Goal: Information Seeking & Learning: Learn about a topic

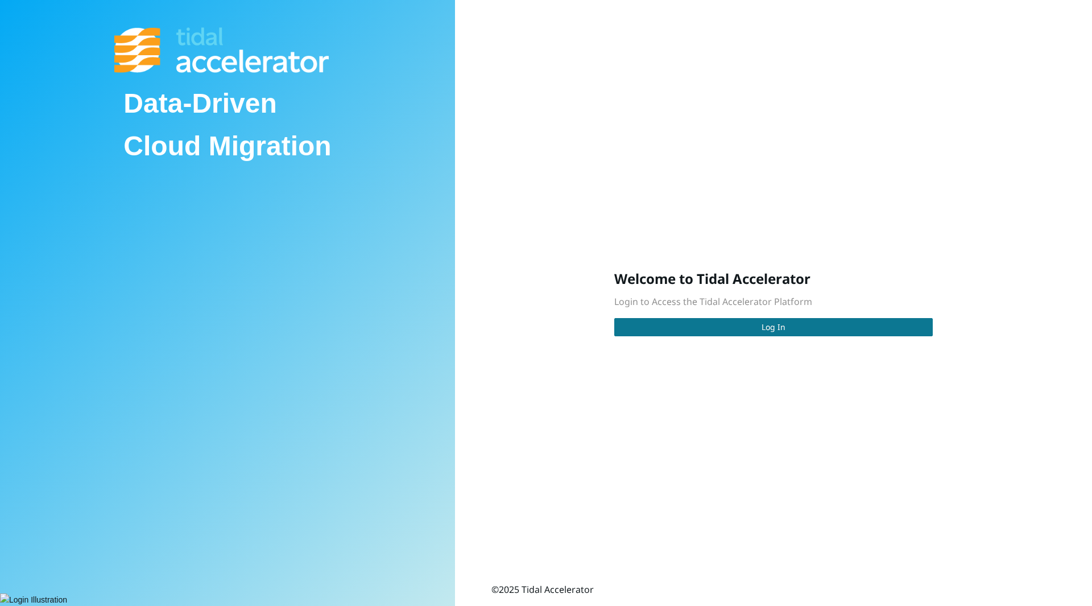
click at [703, 330] on button "Log In" at bounding box center [773, 327] width 318 height 18
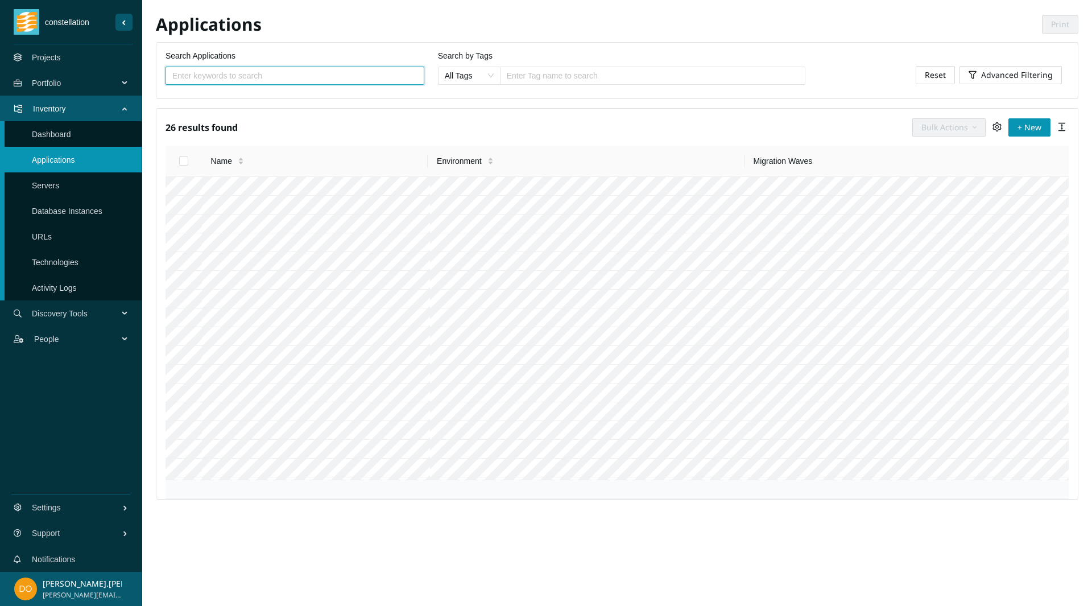
click at [61, 53] on link "Projects" at bounding box center [46, 57] width 29 height 9
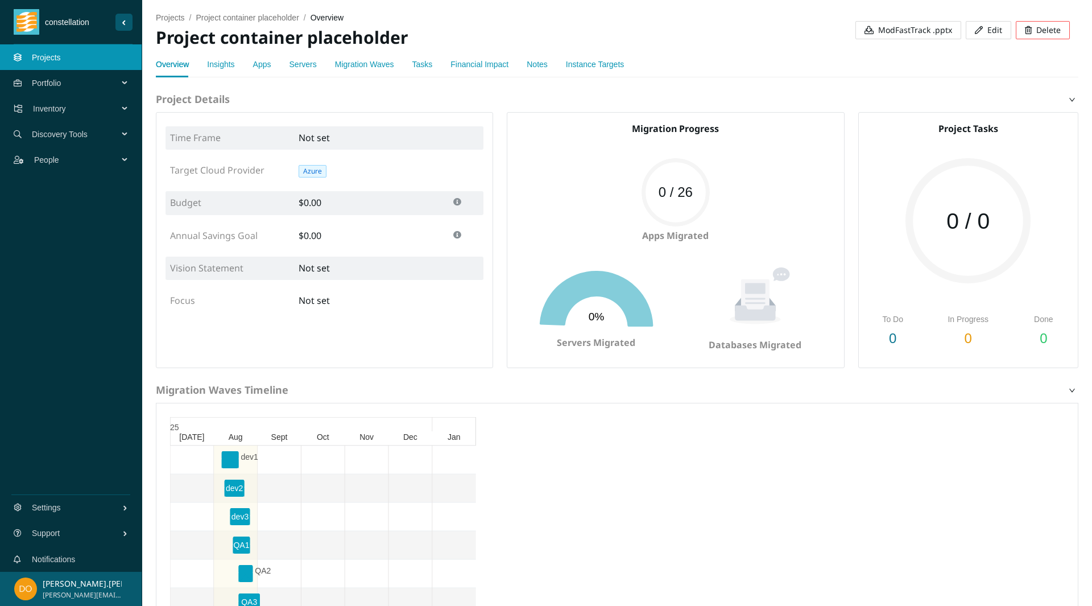
click at [376, 64] on link "Migration Waves" at bounding box center [364, 64] width 59 height 9
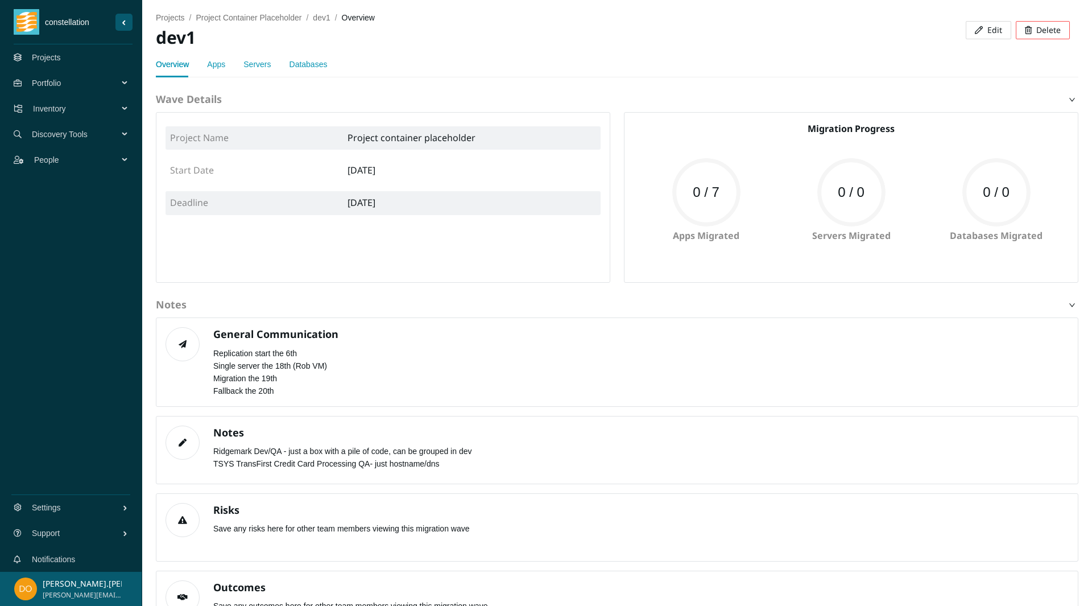
click at [227, 378] on div "General Communication Replication start the 6th Single server the 18th (Rob VM)…" at bounding box center [269, 361] width 139 height 69
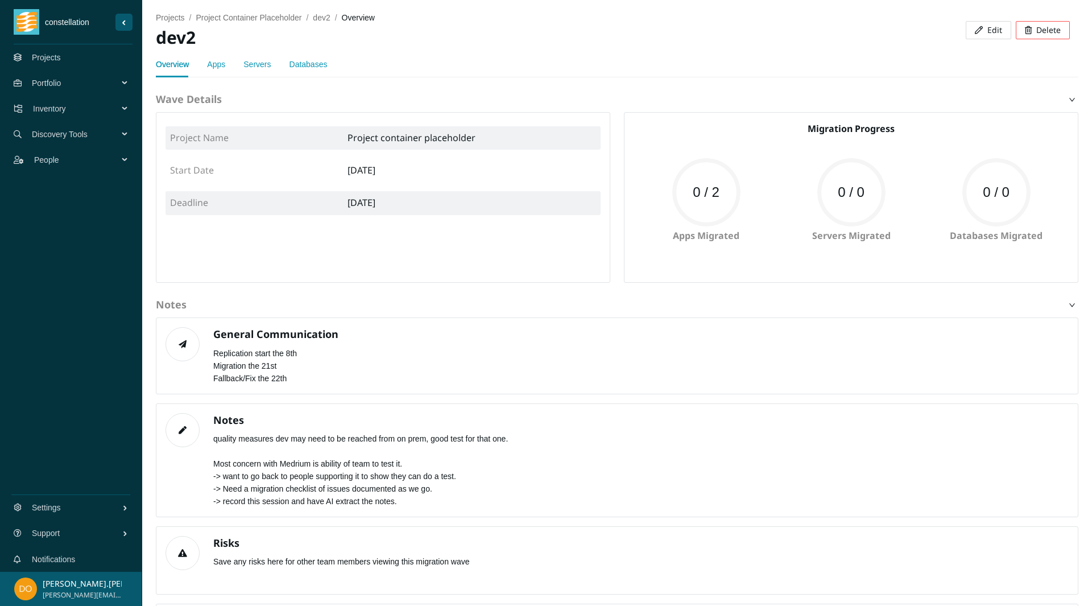
click at [219, 57] on div "Apps" at bounding box center [216, 64] width 18 height 26
click at [213, 69] on link "Apps" at bounding box center [216, 64] width 18 height 9
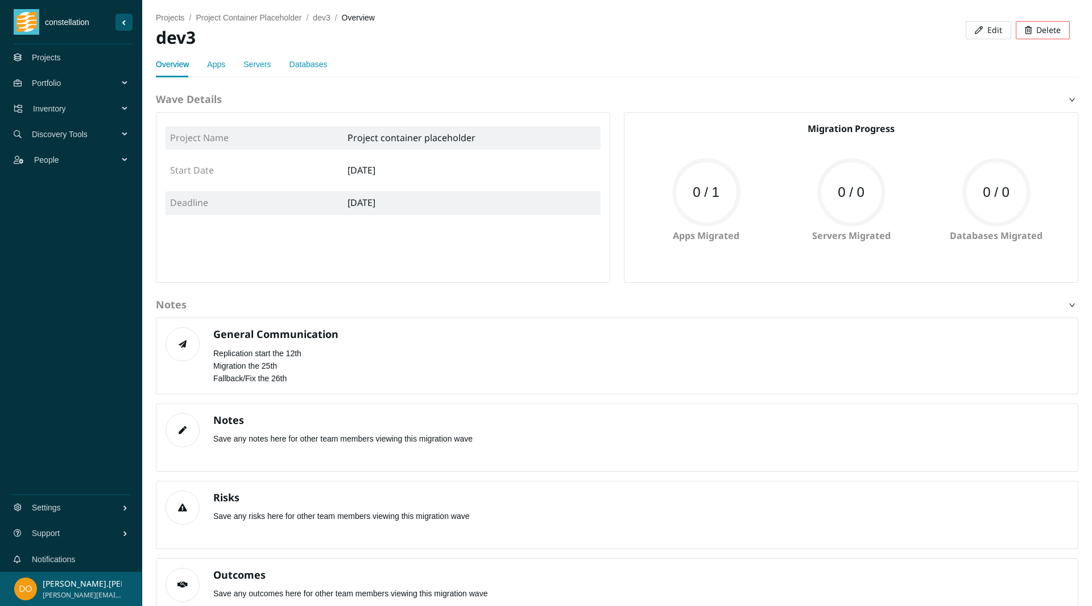
click at [210, 63] on link "Apps" at bounding box center [216, 64] width 18 height 9
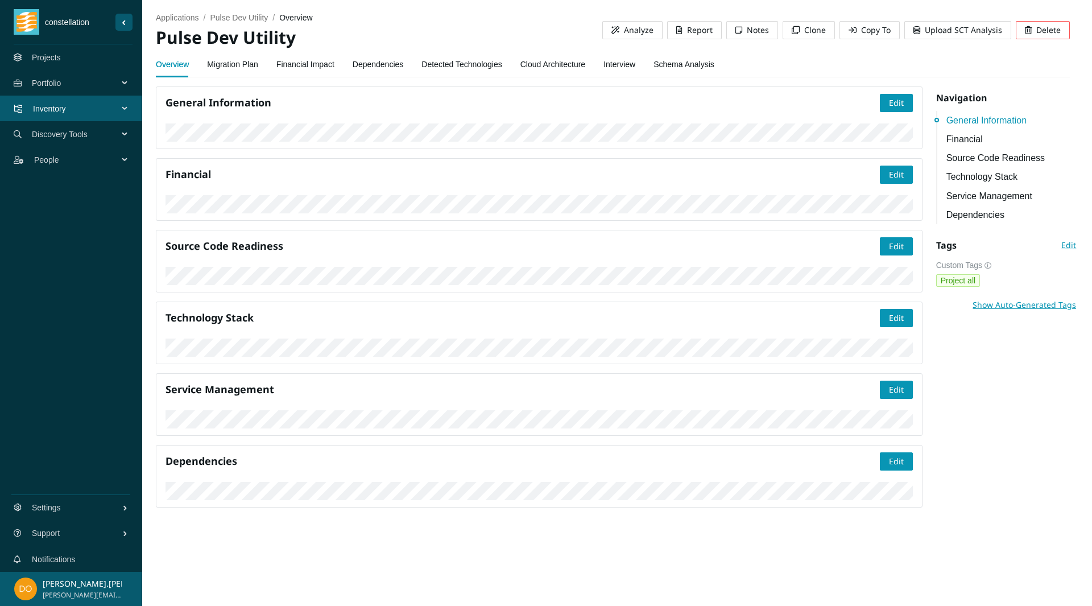
click at [365, 65] on link "Dependencies" at bounding box center [378, 64] width 51 height 23
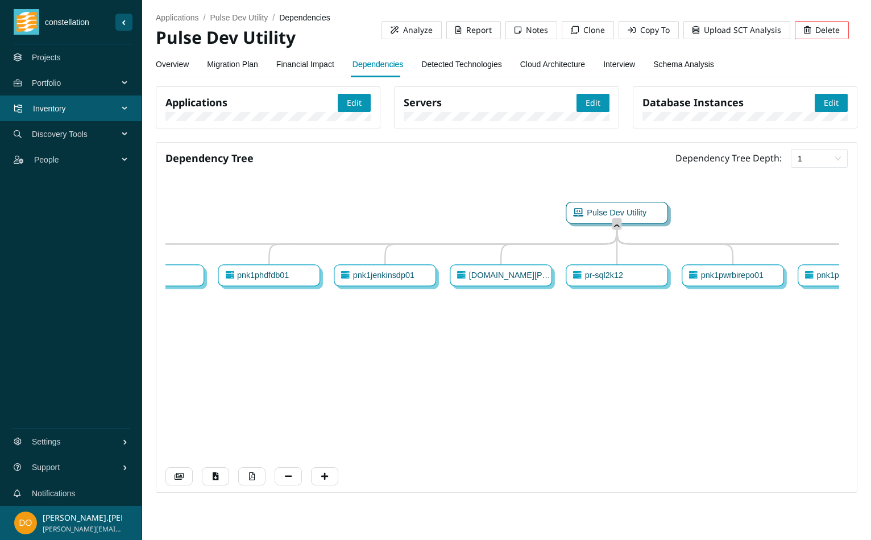
click at [762, 9] on div "applications / Pulse Dev Utility / dependencies / Pulse Dev Utility Analyze Rep…" at bounding box center [502, 25] width 693 height 51
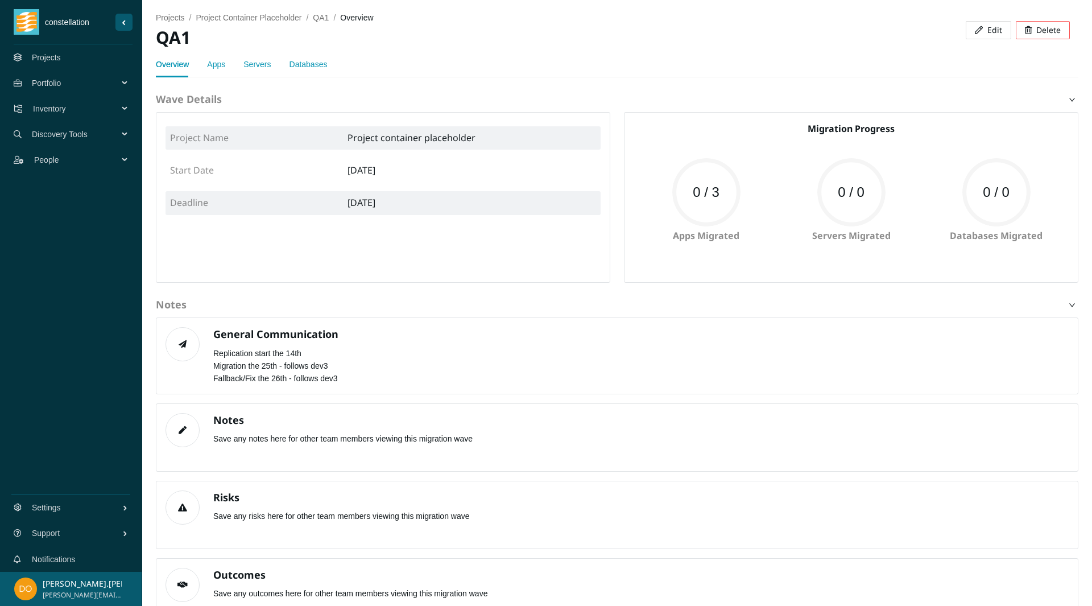
click at [215, 60] on link "Apps" at bounding box center [216, 64] width 18 height 9
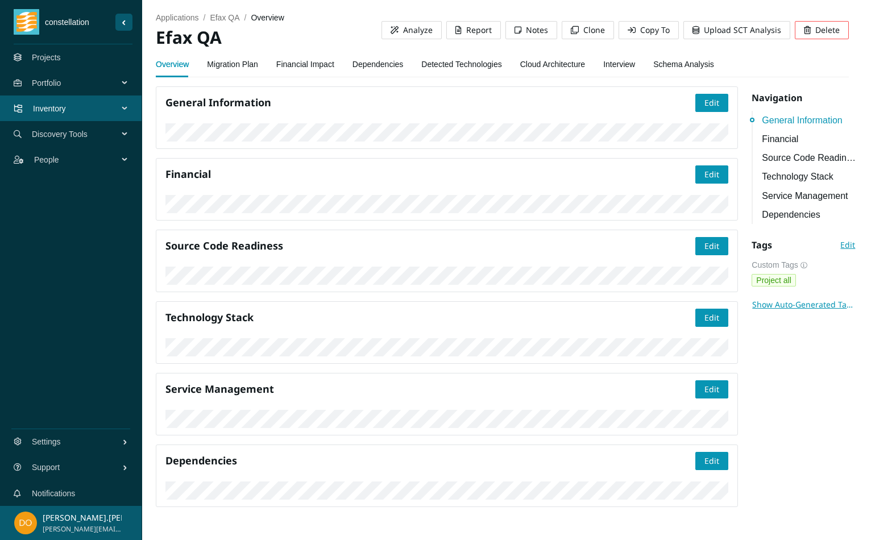
click at [456, 58] on link "Detected Technologies" at bounding box center [461, 64] width 80 height 23
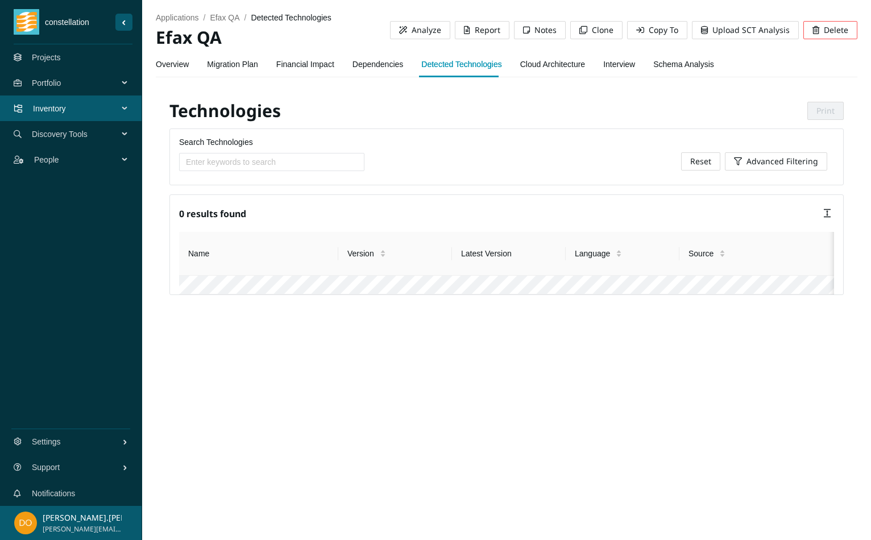
click at [376, 62] on link "Dependencies" at bounding box center [378, 64] width 51 height 23
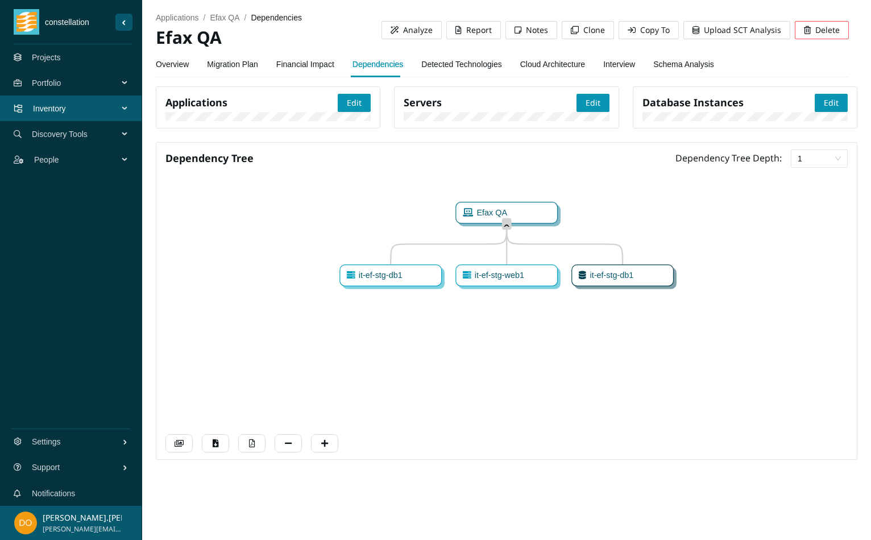
click at [853, 138] on div "Database Instances Edit" at bounding box center [745, 111] width 238 height 51
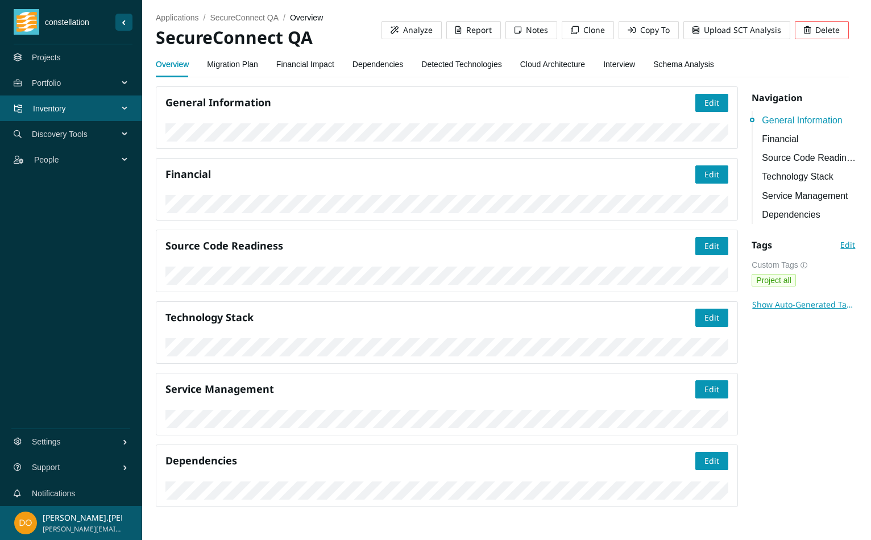
click at [371, 61] on link "Dependencies" at bounding box center [378, 64] width 51 height 23
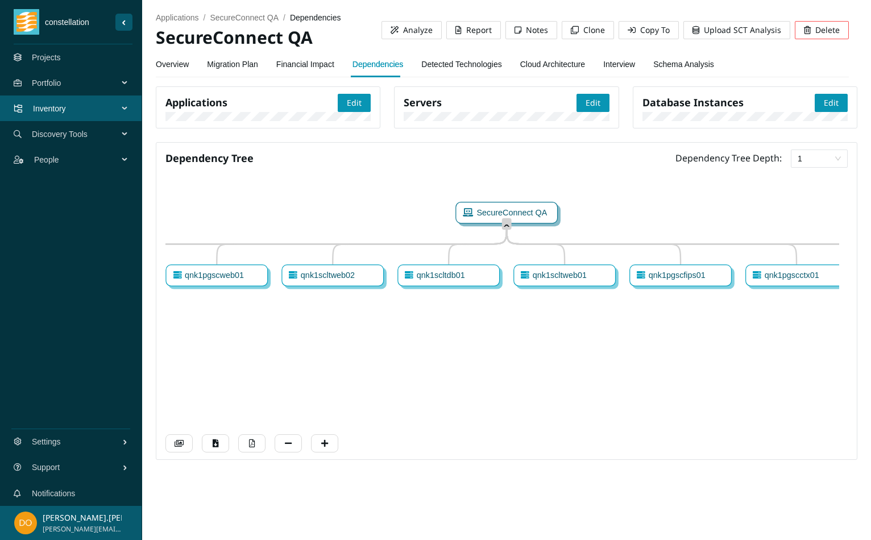
click at [739, 77] on div "Overview Migration Plan Financial Impact Dependencies Detected Technologies Clo…" at bounding box center [502, 64] width 693 height 26
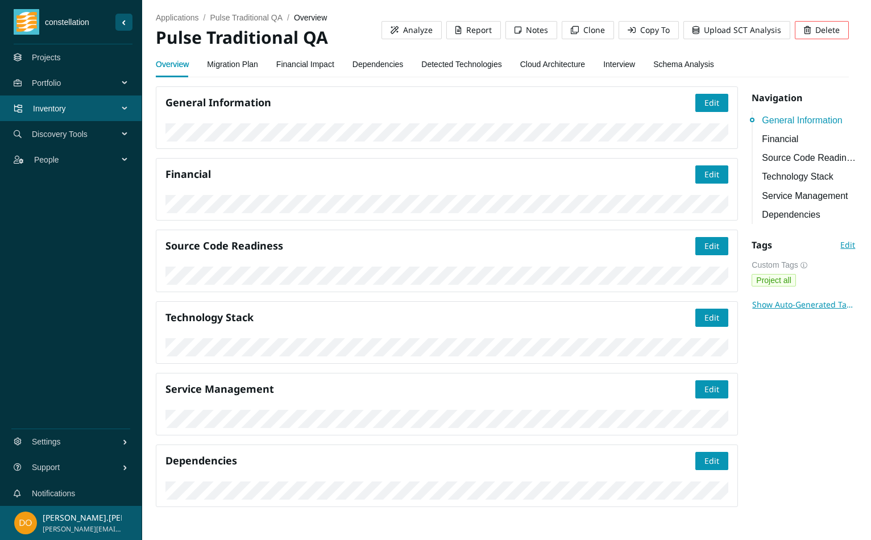
click at [369, 64] on link "Dependencies" at bounding box center [378, 64] width 51 height 23
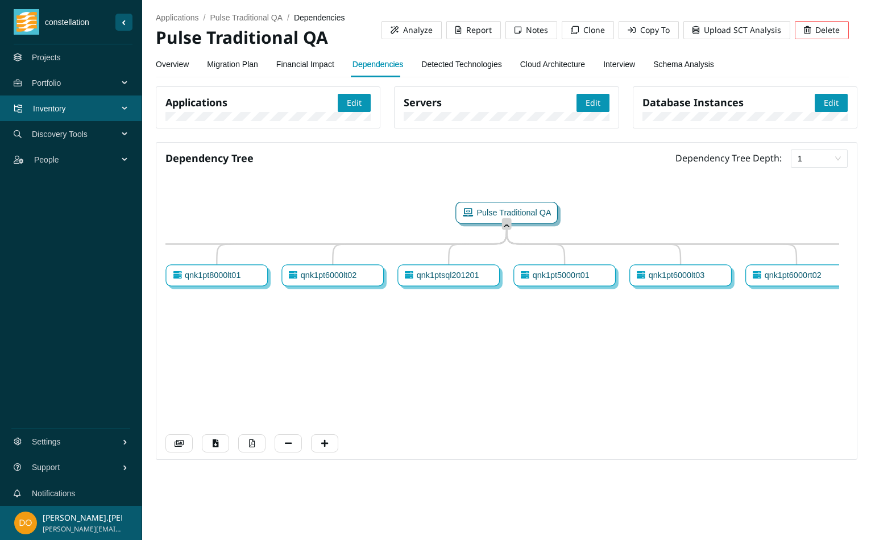
click at [380, 128] on div "Database Instances Edit" at bounding box center [268, 107] width 225 height 42
